Goal: Task Accomplishment & Management: Manage account settings

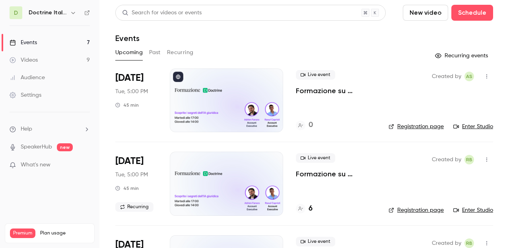
click at [31, 44] on div "Events" at bounding box center [23, 43] width 27 height 8
click at [158, 52] on button "Past" at bounding box center [155, 52] width 12 height 13
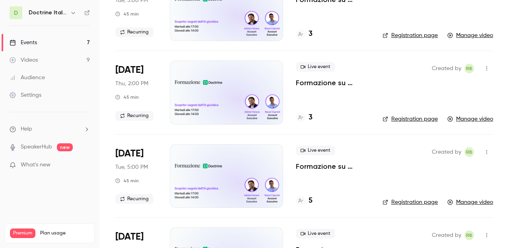
scroll to position [355, 0]
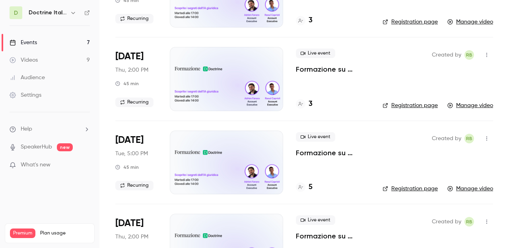
click at [314, 137] on span "Live event" at bounding box center [315, 137] width 39 height 10
click at [487, 139] on icon "button" at bounding box center [487, 139] width 6 height 6
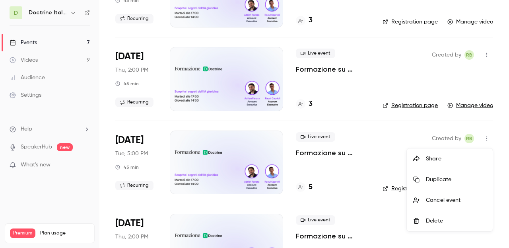
click at [425, 159] on div at bounding box center [420, 159] width 13 height 6
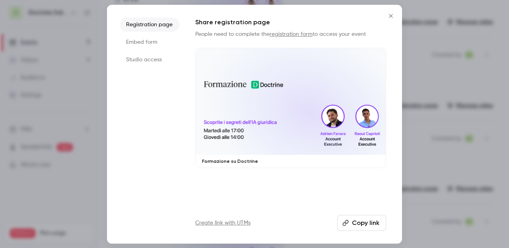
click at [141, 59] on li "Studio access" at bounding box center [150, 60] width 60 height 14
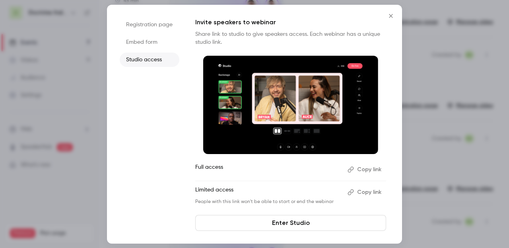
click at [283, 217] on link "Enter Studio" at bounding box center [290, 223] width 191 height 16
click at [387, 15] on icon "Close" at bounding box center [391, 16] width 10 height 6
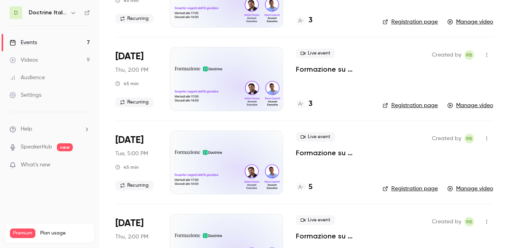
click at [484, 140] on icon "button" at bounding box center [487, 139] width 6 height 6
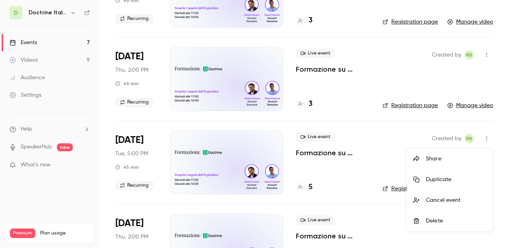
click at [438, 161] on div "Share" at bounding box center [456, 159] width 60 height 8
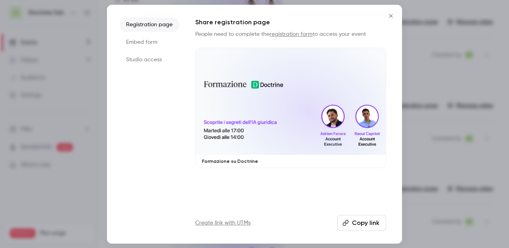
click at [366, 223] on button "Copy link" at bounding box center [362, 223] width 49 height 16
click at [365, 224] on button "Copied!" at bounding box center [364, 223] width 46 height 16
click at [144, 37] on li "Embed form" at bounding box center [150, 42] width 60 height 14
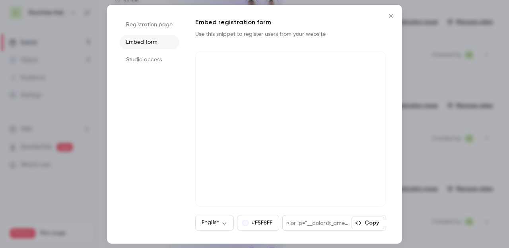
click at [390, 15] on icon "Close" at bounding box center [391, 16] width 4 height 4
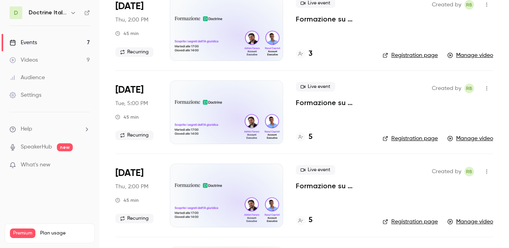
scroll to position [408, 0]
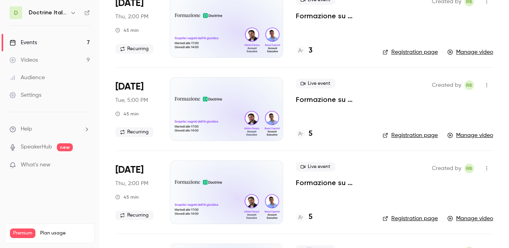
click at [461, 220] on link "Manage video" at bounding box center [471, 219] width 46 height 8
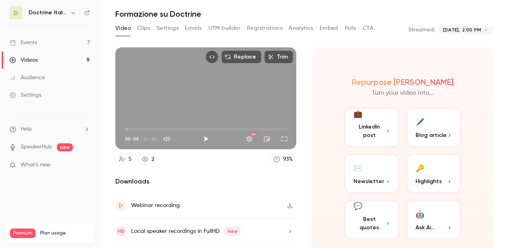
scroll to position [24, 0]
click at [148, 30] on button "Clips" at bounding box center [143, 28] width 13 height 13
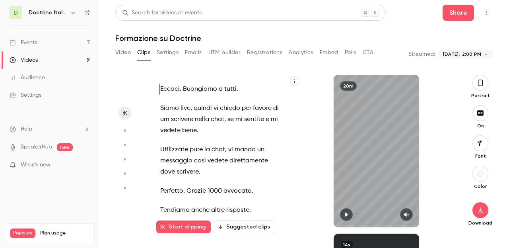
click at [127, 53] on button "Video" at bounding box center [123, 52] width 16 height 13
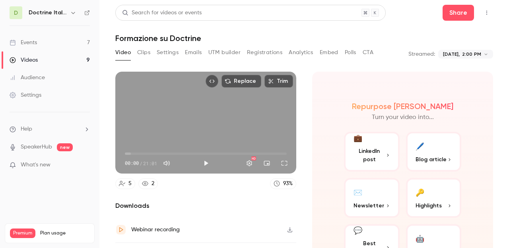
click at [175, 154] on span "00:00" at bounding box center [206, 153] width 162 height 13
type input "*****"
drag, startPoint x: 176, startPoint y: 154, endPoint x: 170, endPoint y: 154, distance: 6.8
click at [170, 154] on span "05:47" at bounding box center [169, 153] width 2 height 2
click at [289, 156] on div "Full screen" at bounding box center [285, 163] width 16 height 16
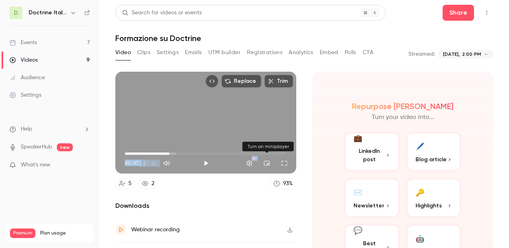
drag, startPoint x: 292, startPoint y: 155, endPoint x: 280, endPoint y: 176, distance: 23.8
click at [280, 175] on div "Replace Trim 05:47 05:47 / 21:01 HD 5 2 93 %" at bounding box center [205, 130] width 181 height 117
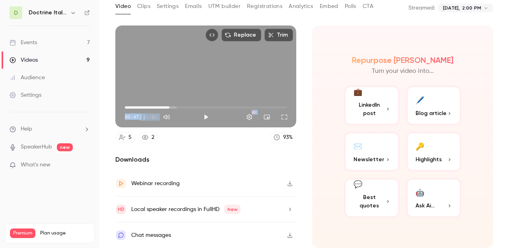
click at [284, 210] on button "button" at bounding box center [290, 209] width 13 height 13
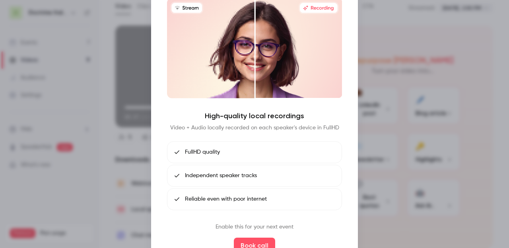
click at [114, 74] on div at bounding box center [254, 124] width 509 height 248
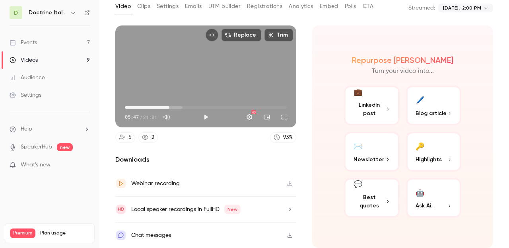
click at [224, 185] on div "Webinar recording" at bounding box center [205, 184] width 181 height 26
click at [290, 208] on icon "button" at bounding box center [290, 210] width 6 height 6
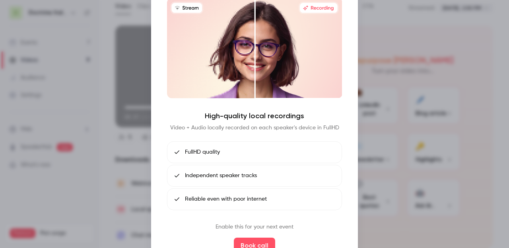
click at [121, 56] on div at bounding box center [254, 124] width 509 height 248
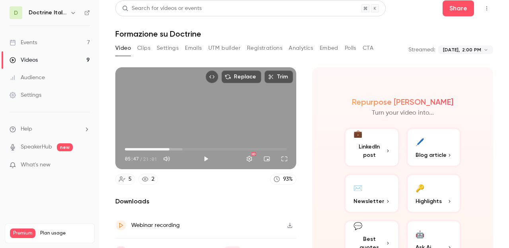
scroll to position [3, 0]
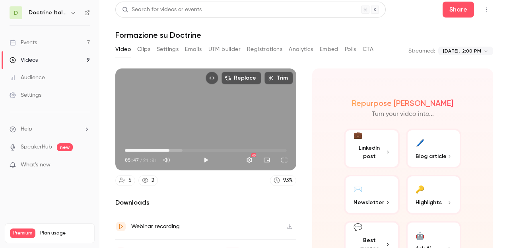
click at [215, 79] on icon "Embed video" at bounding box center [212, 78] width 6 height 6
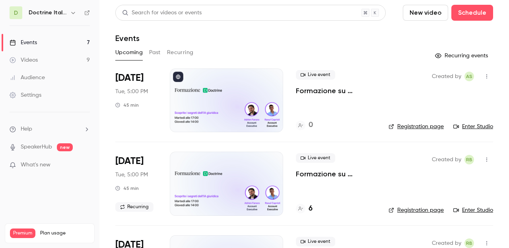
click at [485, 74] on icon "button" at bounding box center [487, 77] width 6 height 6
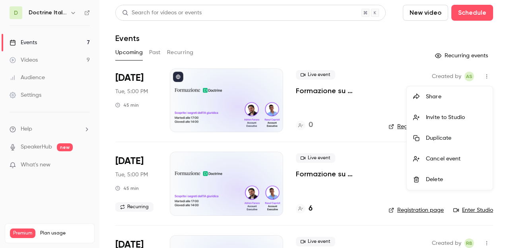
click at [435, 176] on div "Delete" at bounding box center [456, 180] width 60 height 8
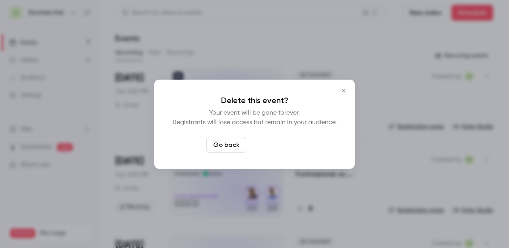
click at [294, 142] on button "Delete event" at bounding box center [276, 145] width 53 height 16
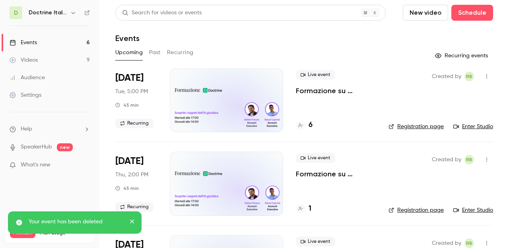
click at [60, 13] on h6 "Doctrine Italia Formation Avocat" at bounding box center [48, 13] width 38 height 8
click at [72, 12] on icon "button" at bounding box center [73, 13] width 4 height 2
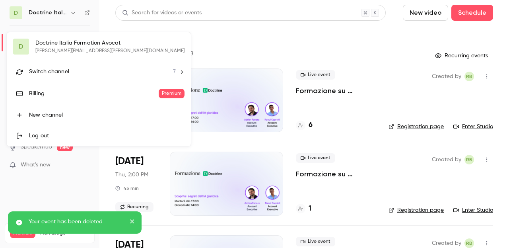
click at [61, 73] on span "Switch channel" at bounding box center [49, 72] width 40 height 8
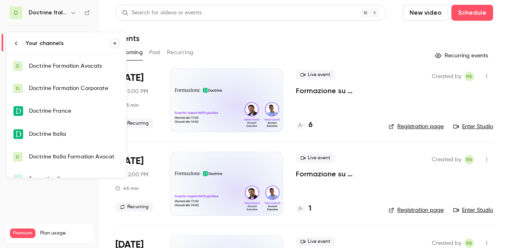
click at [62, 139] on link "Doctrine Italia" at bounding box center [66, 134] width 119 height 23
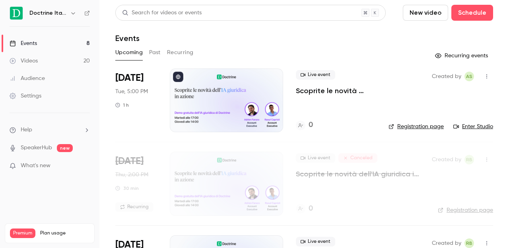
click at [488, 77] on icon "button" at bounding box center [487, 77] width 6 height 6
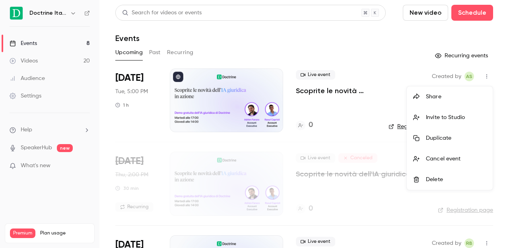
click at [441, 178] on div "Delete" at bounding box center [456, 180] width 60 height 8
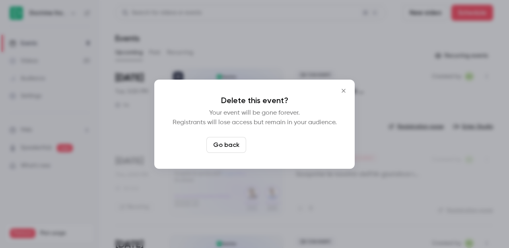
click at [289, 147] on button "Delete event" at bounding box center [276, 145] width 53 height 16
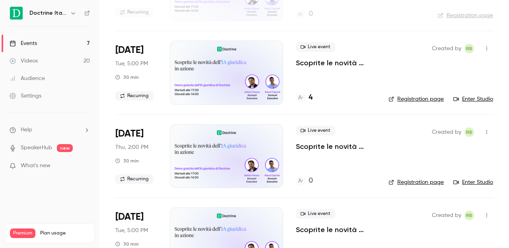
scroll to position [69, 0]
